Goal: Register for event/course

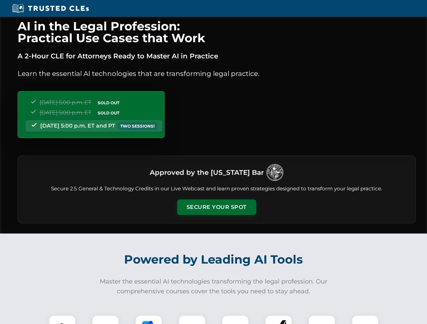
click at [216, 207] on button "Secure Your Spot" at bounding box center [216, 208] width 79 height 16
click at [62, 320] on img at bounding box center [62, 329] width 20 height 20
click at [105, 320] on div at bounding box center [105, 329] width 27 height 27
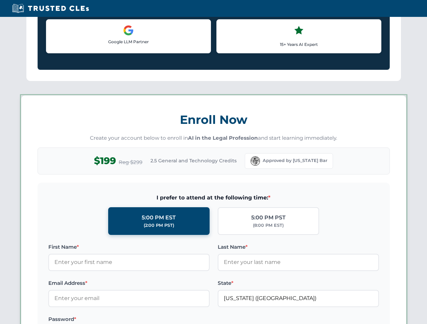
click at [192, 320] on label "Password *" at bounding box center [128, 320] width 161 height 8
